Goal: Task Accomplishment & Management: Complete application form

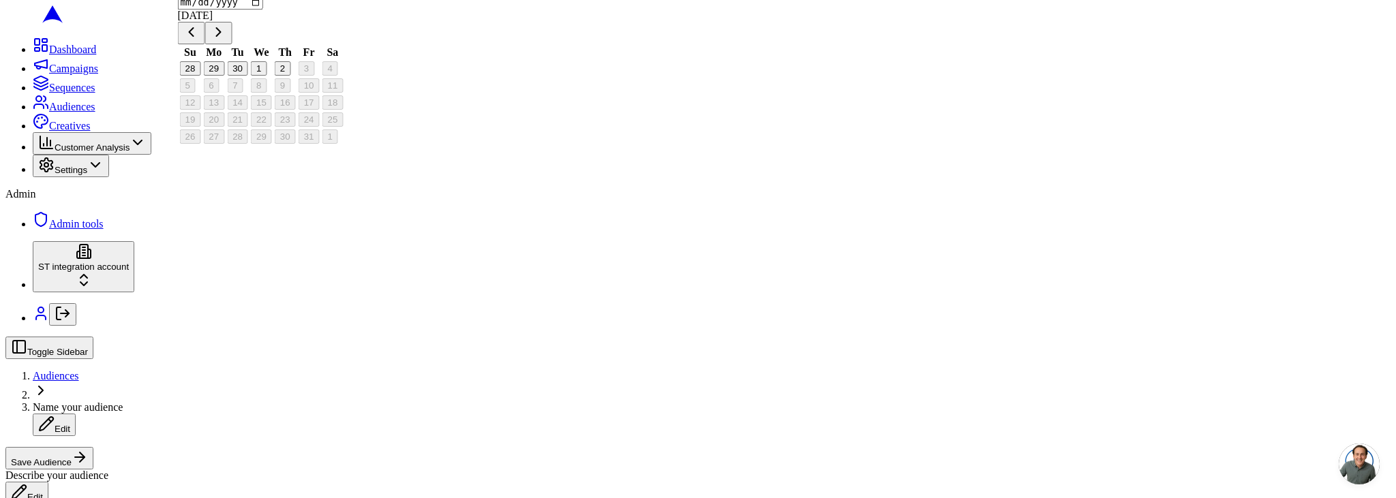
click at [248, 76] on button "30" at bounding box center [237, 68] width 21 height 14
type input "[DATE]"
